Goal: Information Seeking & Learning: Learn about a topic

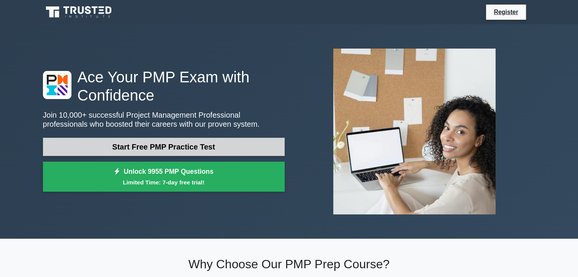
click at [211, 142] on link "Start Free PMP Practice Test" at bounding box center [164, 147] width 242 height 18
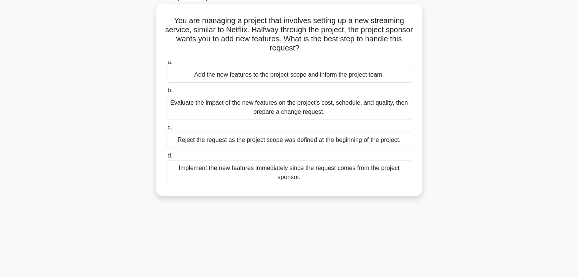
scroll to position [19, 0]
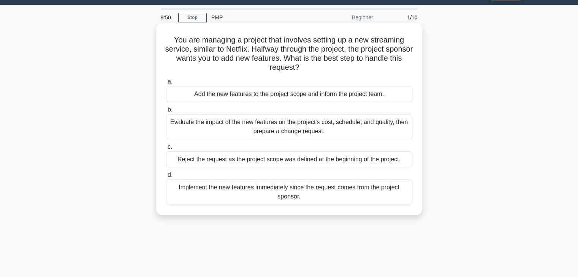
click at [261, 125] on div "Evaluate the impact of the new features on the project's cost, schedule, and qu…" at bounding box center [289, 126] width 246 height 25
click at [166, 112] on input "b. Evaluate the impact of the new features on the project's cost, schedule, and…" at bounding box center [166, 109] width 0 height 5
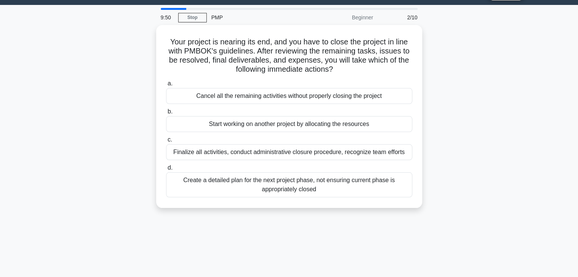
scroll to position [0, 0]
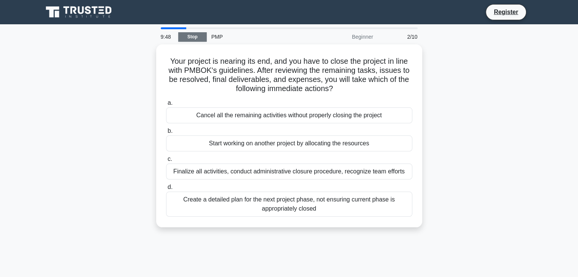
click at [201, 37] on link "Stop" at bounding box center [192, 36] width 28 height 9
